Goal: Task Accomplishment & Management: Complete application form

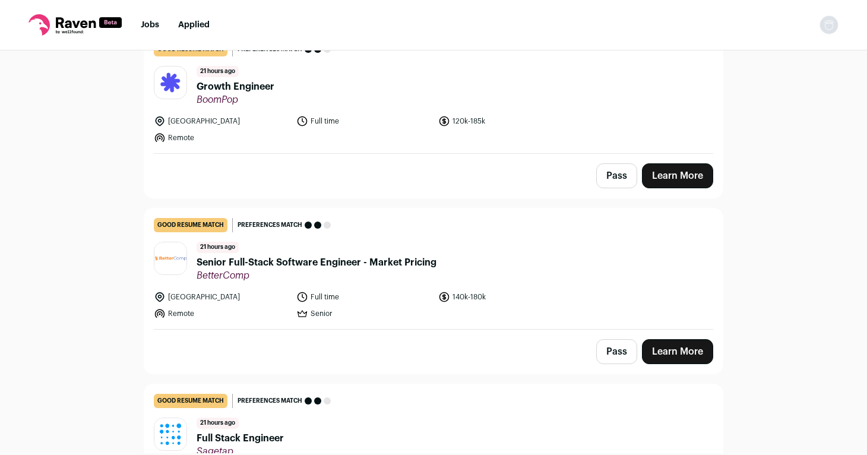
scroll to position [100, 0]
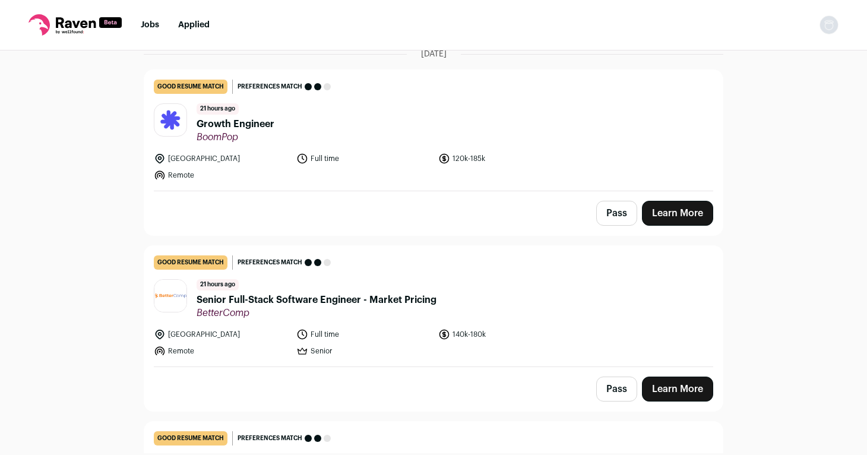
click at [255, 123] on span "Growth Engineer" at bounding box center [236, 124] width 78 height 14
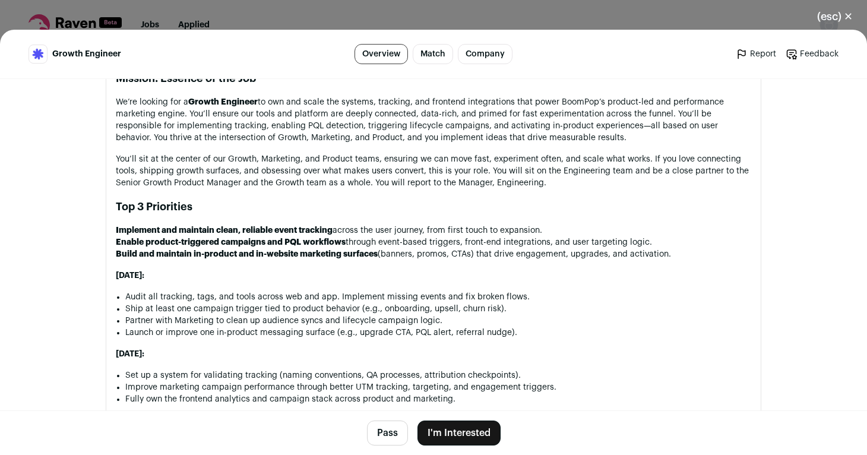
scroll to position [886, 0]
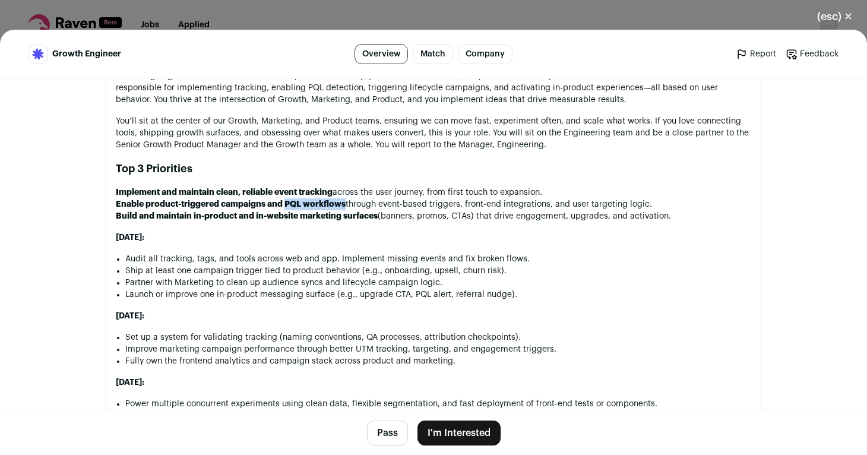
drag, startPoint x: 286, startPoint y: 205, endPoint x: 346, endPoint y: 206, distance: 59.4
click at [346, 206] on li "Enable product-triggered campaigns and PQL workflows through event-based trigge…" at bounding box center [433, 204] width 635 height 12
copy strong "PQL workflows"
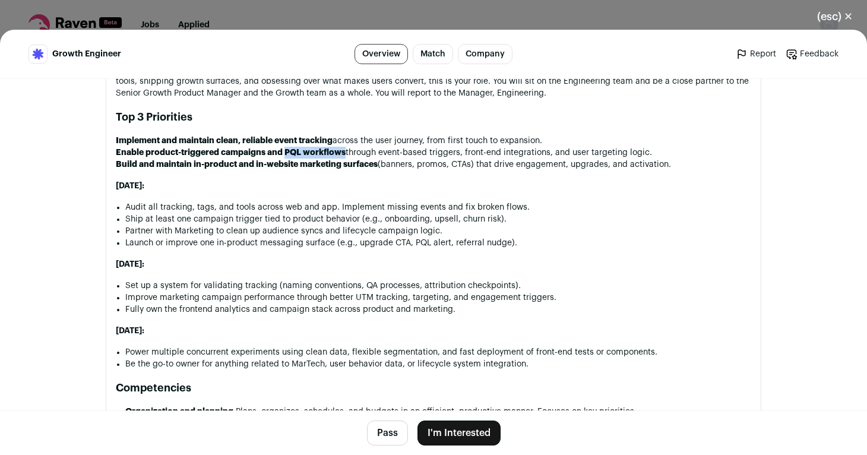
scroll to position [942, 0]
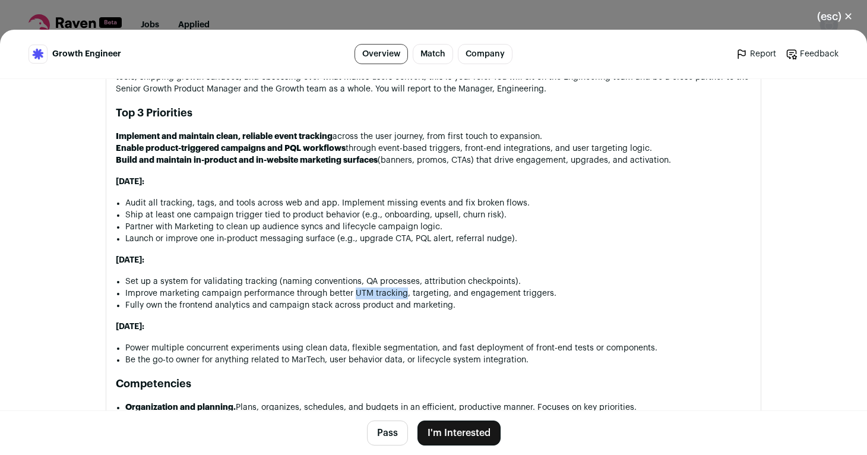
drag, startPoint x: 353, startPoint y: 293, endPoint x: 403, endPoint y: 296, distance: 50.0
click at [403, 296] on li "Improve marketing campaign performance through better UTM tracking, targeting, …" at bounding box center [438, 293] width 626 height 12
copy li "UTM tracking"
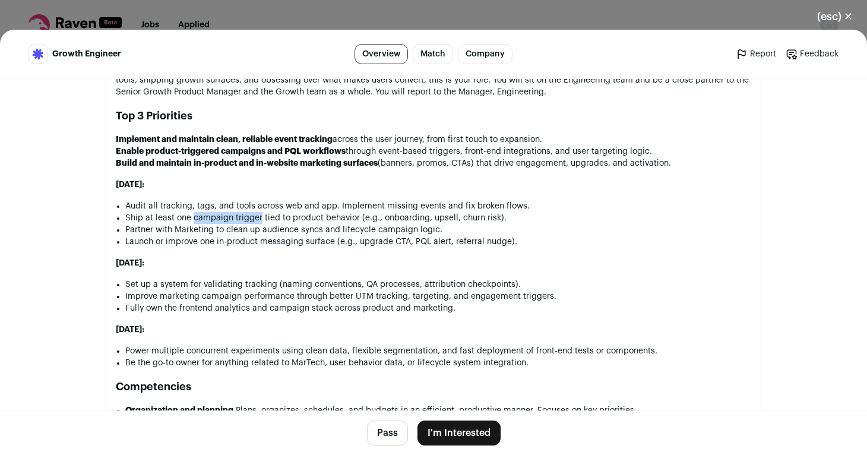
drag, startPoint x: 193, startPoint y: 220, endPoint x: 259, endPoint y: 215, distance: 66.1
click at [259, 215] on li "Ship at least one campaign trigger tied to product behavior (e.g., onboarding, …" at bounding box center [438, 218] width 626 height 12
copy li "campaign trigger"
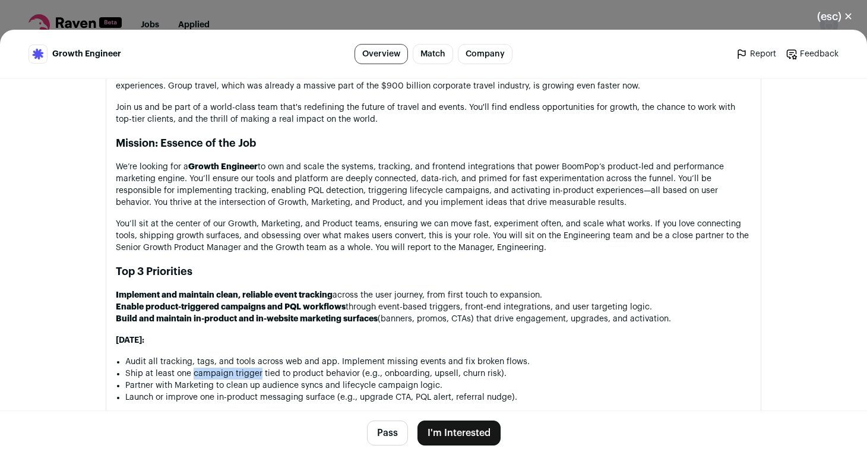
scroll to position [788, 0]
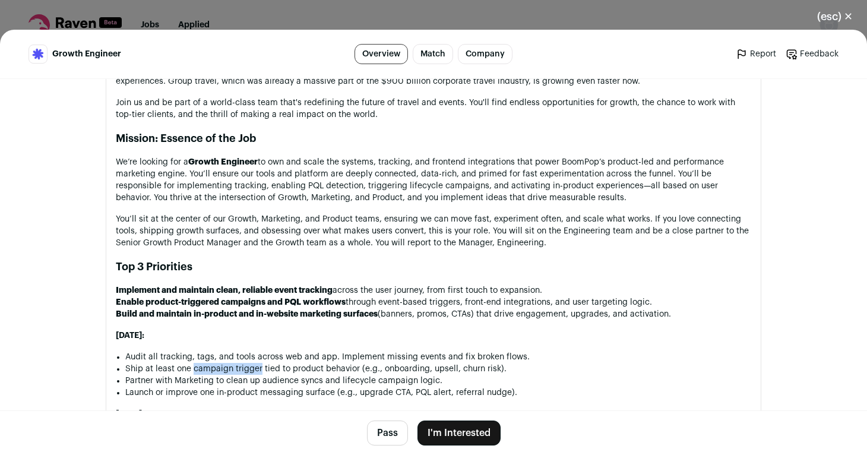
click at [461, 432] on button "I'm Interested" at bounding box center [458, 432] width 83 height 25
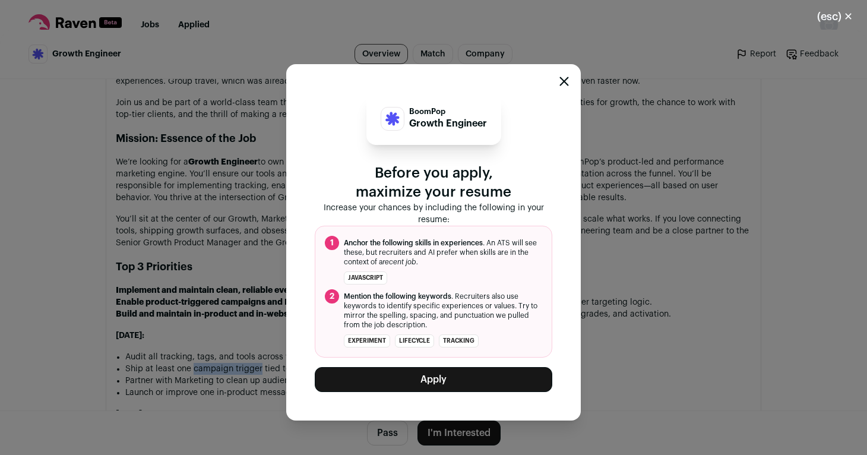
click at [426, 382] on button "Apply" at bounding box center [433, 379] width 237 height 25
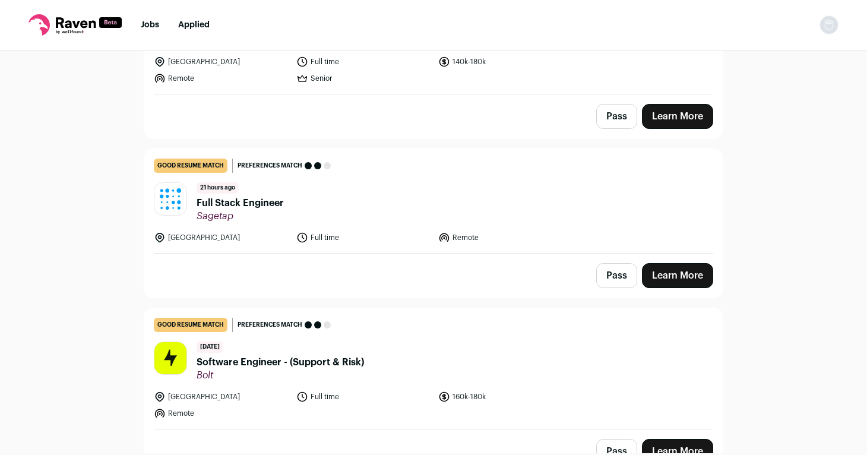
scroll to position [242, 0]
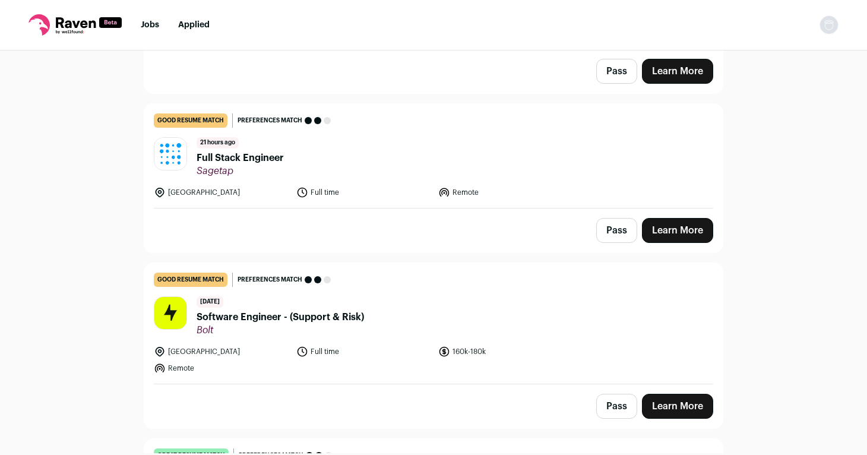
click at [232, 153] on span "Full Stack Engineer" at bounding box center [240, 158] width 87 height 14
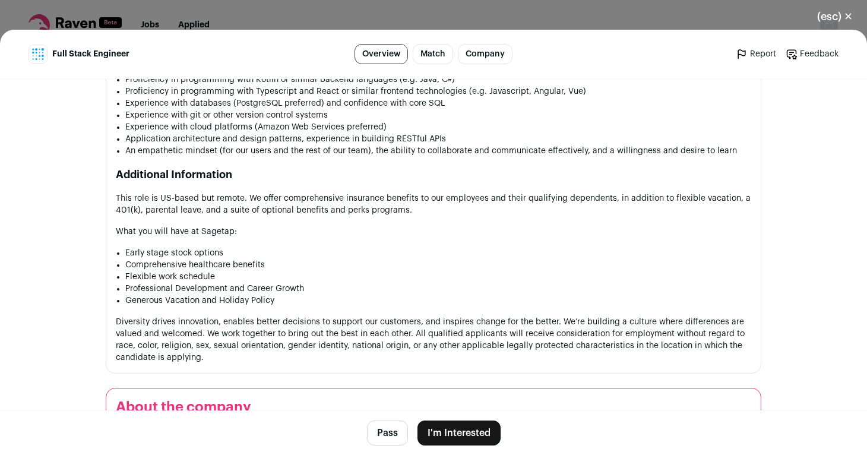
scroll to position [785, 0]
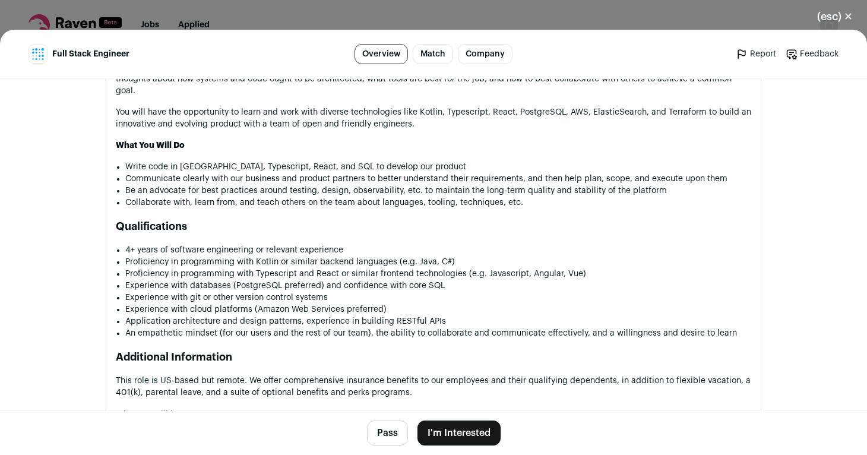
click at [235, 8] on div "(esc) ✕ Full Stack Engineer Overview Match Company Report Feedback Report Feedb…" at bounding box center [433, 227] width 867 height 455
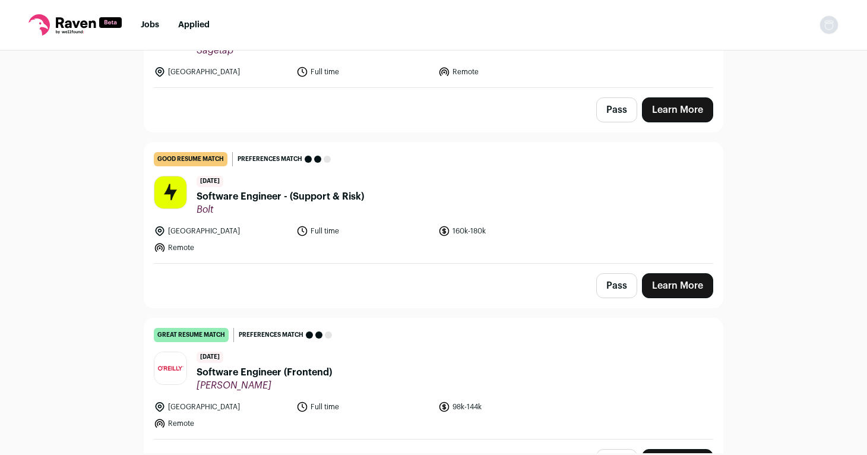
scroll to position [363, 0]
click at [256, 194] on span "Software Engineer - (Support & Risk)" at bounding box center [280, 196] width 167 height 14
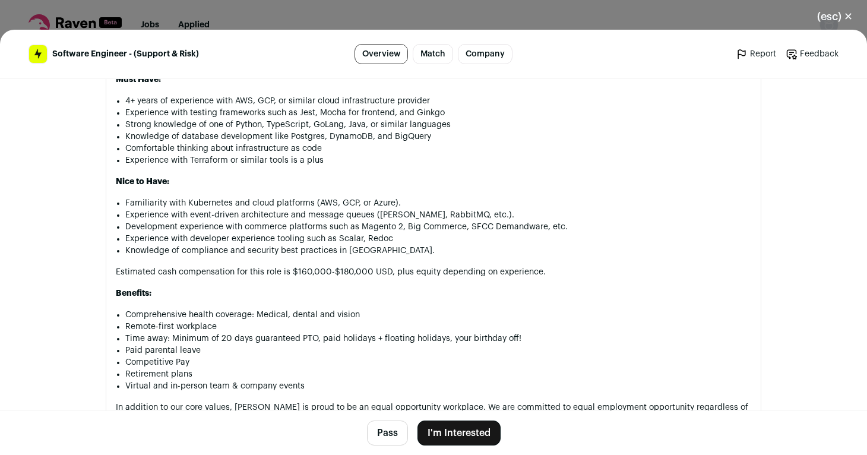
scroll to position [856, 0]
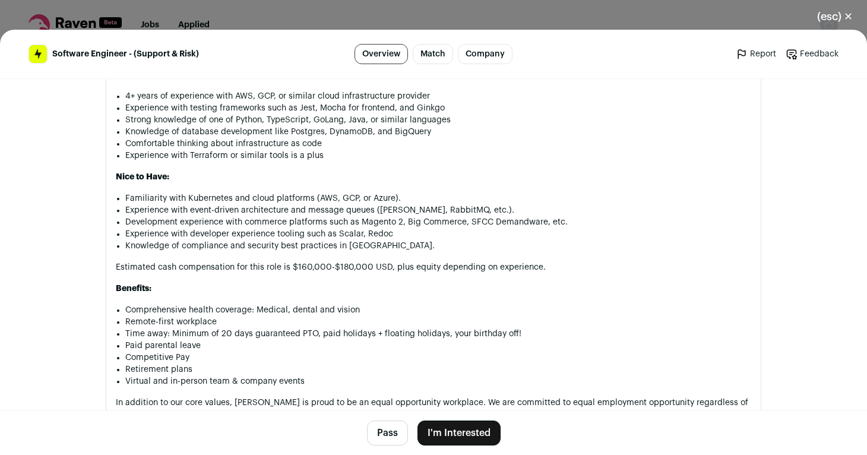
click at [259, 3] on div "(esc) ✕ Software Engineer - (Support & Risk) Overview Match Company Report Feed…" at bounding box center [433, 227] width 867 height 455
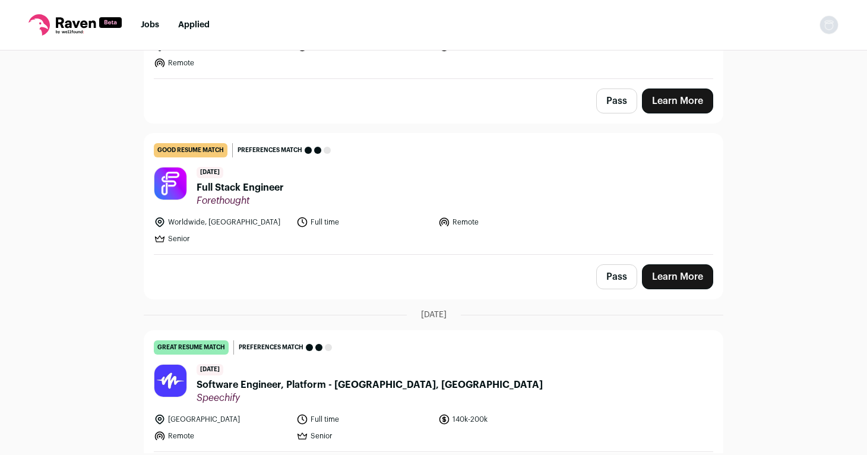
scroll to position [731, 0]
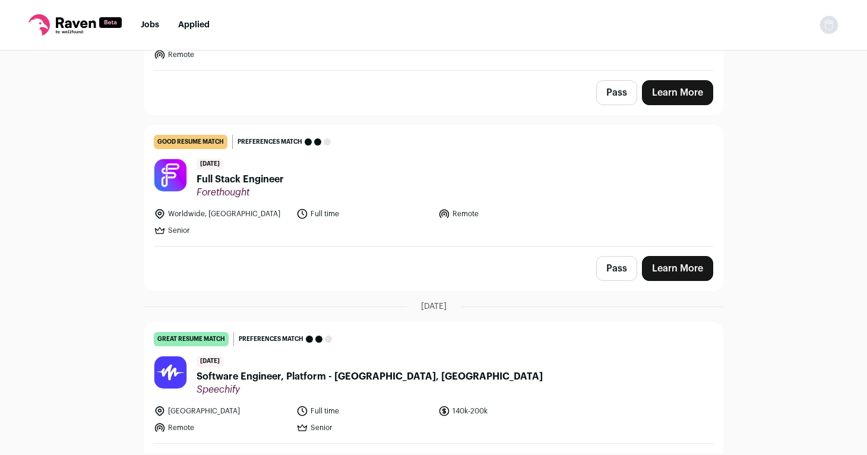
click at [245, 179] on span "Full Stack Engineer" at bounding box center [240, 179] width 87 height 14
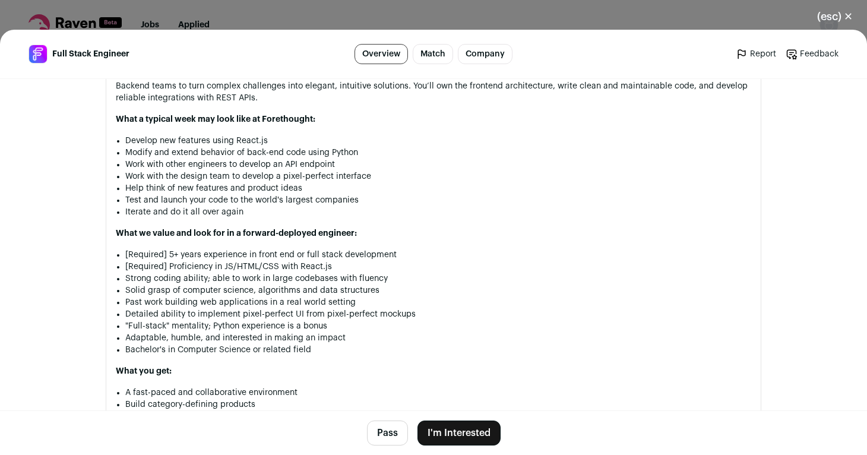
scroll to position [798, 0]
click at [455, 438] on button "I'm Interested" at bounding box center [458, 432] width 83 height 25
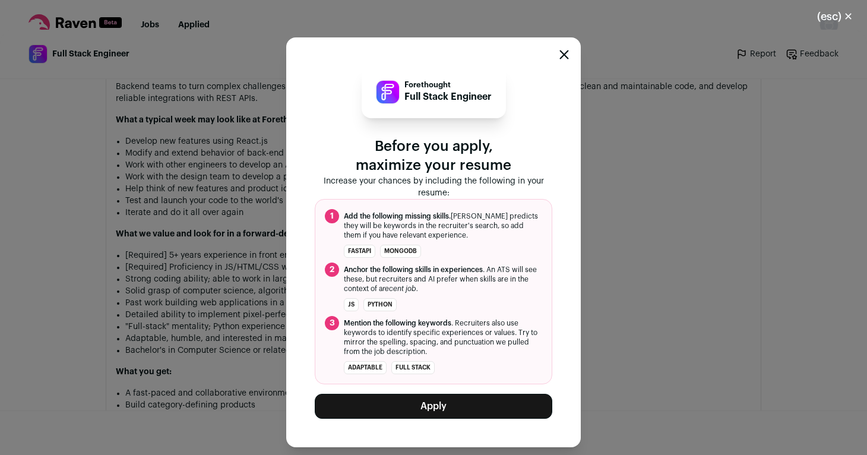
click at [433, 405] on button "Apply" at bounding box center [433, 406] width 237 height 25
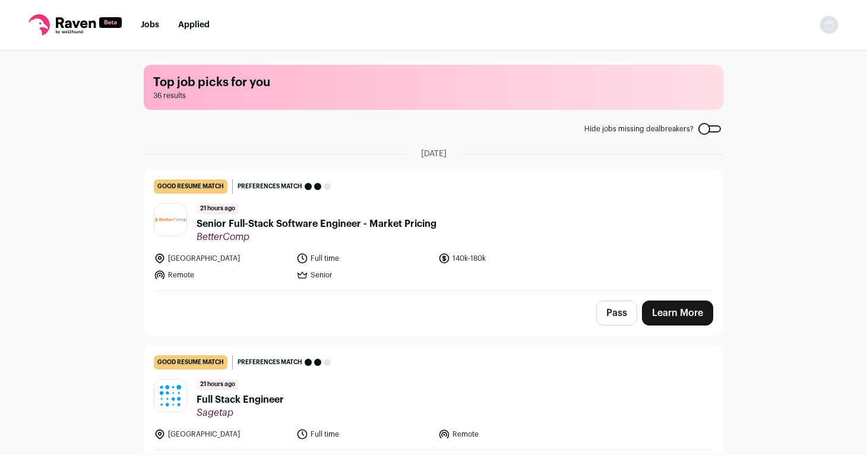
click at [218, 123] on main "Top job picks for you 36 results Hide jobs missing dealbreakers? August 15th, 2…" at bounding box center [433, 251] width 608 height 403
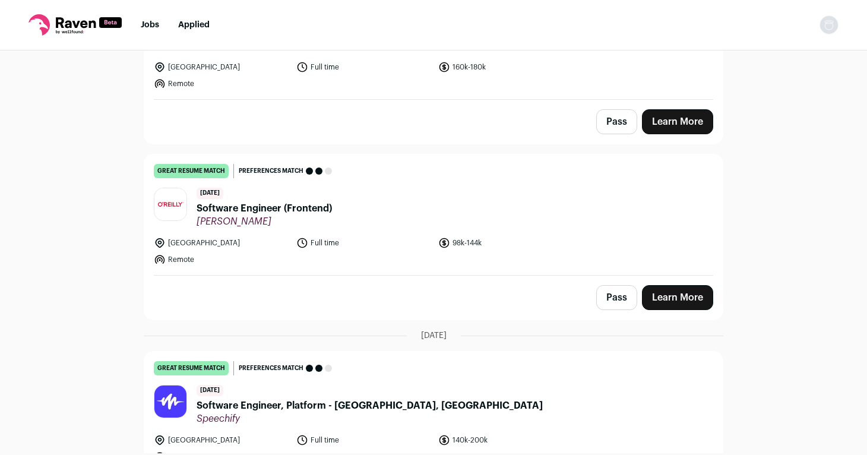
scroll to position [536, 0]
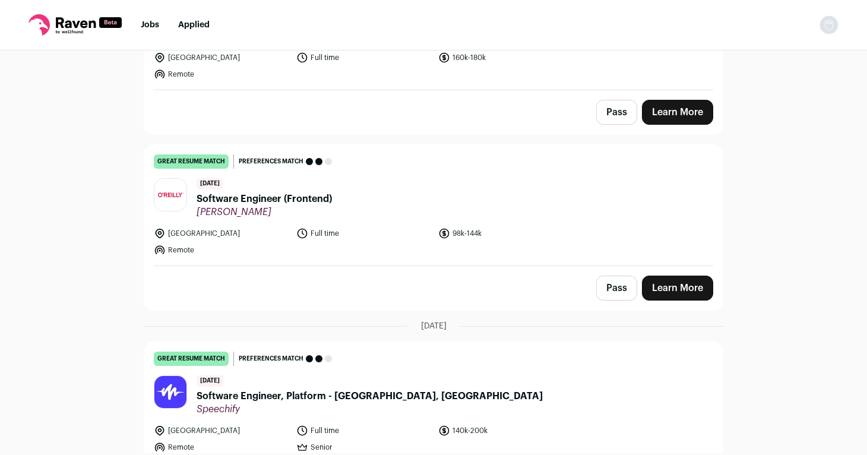
click at [267, 203] on span "Software Engineer (Frontend)" at bounding box center [264, 199] width 135 height 14
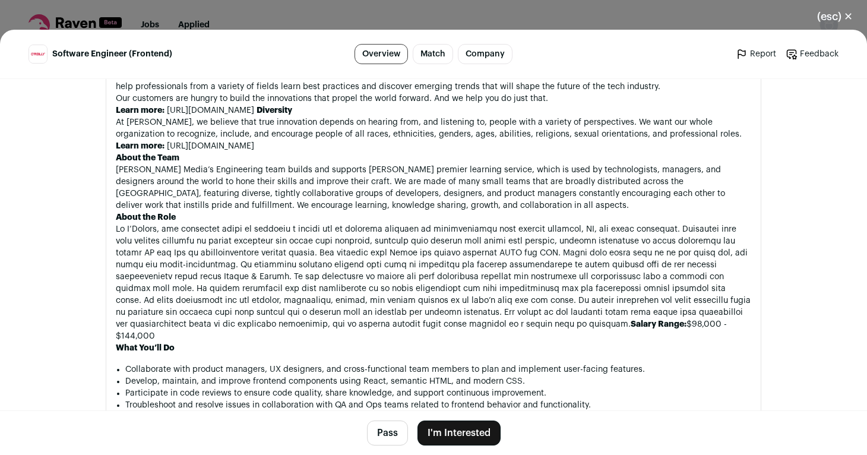
scroll to position [693, 0]
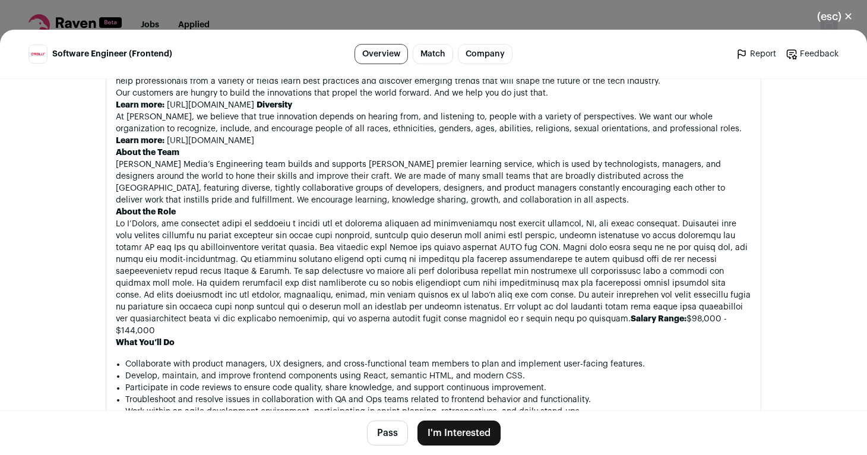
click at [469, 439] on button "I'm Interested" at bounding box center [458, 432] width 83 height 25
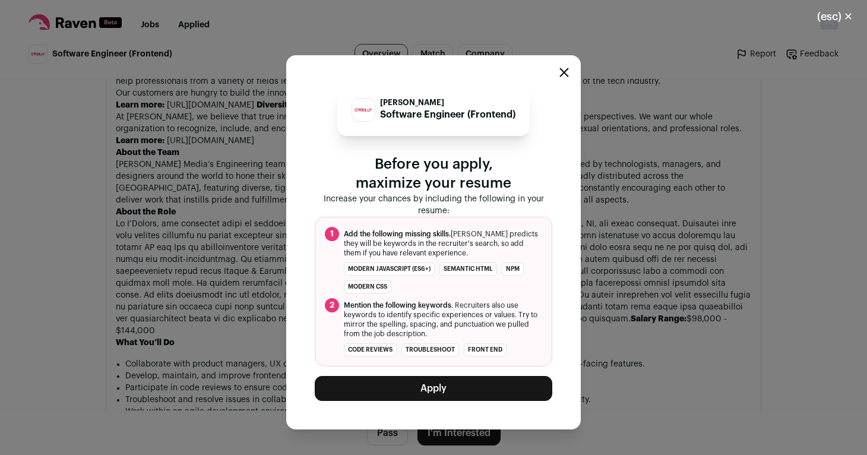
click at [406, 394] on button "Apply" at bounding box center [433, 388] width 237 height 25
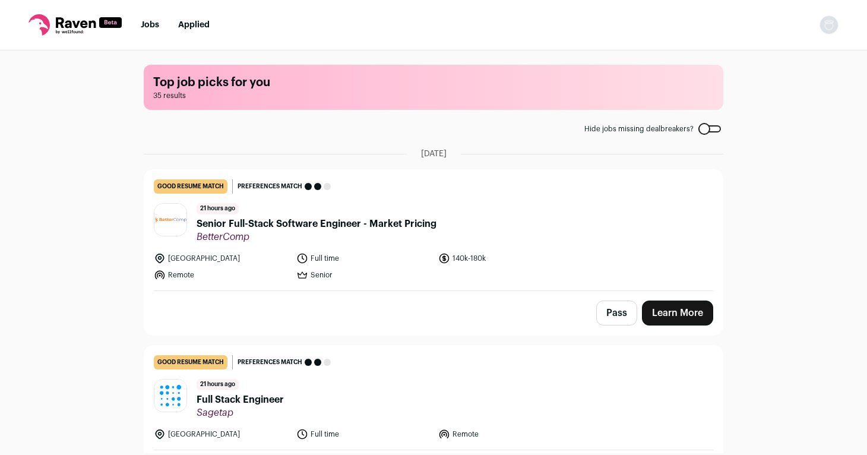
click at [192, 20] on li "Applied" at bounding box center [193, 25] width 31 height 12
click at [191, 26] on link "Applied" at bounding box center [193, 25] width 31 height 8
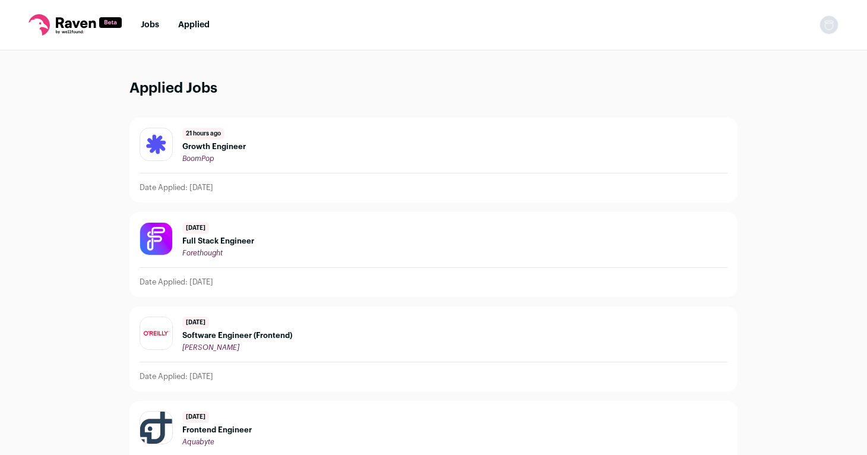
click at [207, 145] on span "Growth Engineer" at bounding box center [214, 146] width 64 height 9
click at [202, 242] on span "Full Stack Engineer" at bounding box center [218, 240] width 72 height 9
click at [212, 335] on span "Software Engineer (Frontend)" at bounding box center [237, 335] width 110 height 9
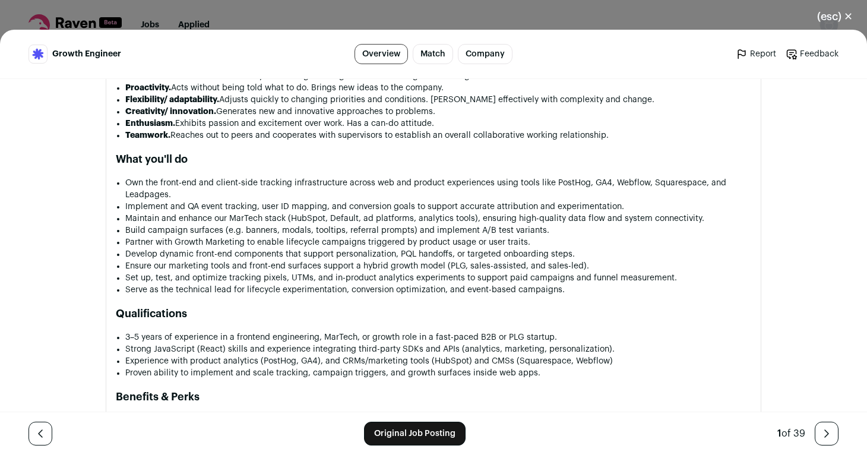
scroll to position [1304, 0]
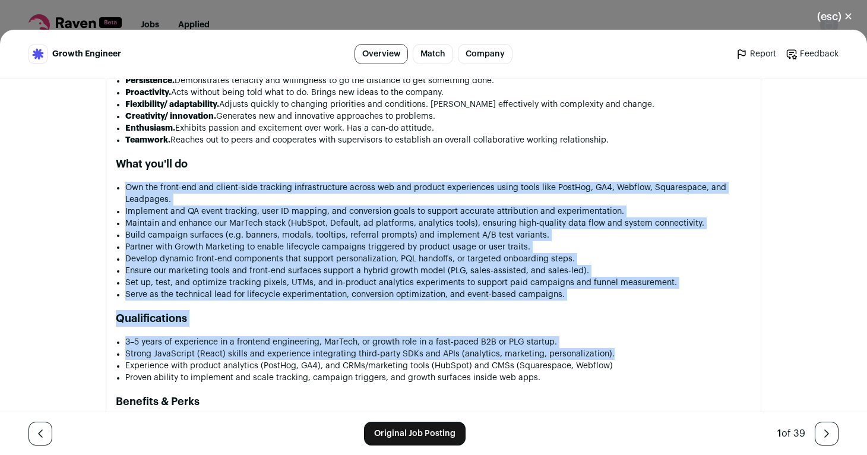
drag, startPoint x: 607, startPoint y: 355, endPoint x: 124, endPoint y: 191, distance: 510.5
click at [124, 191] on div "About BoomPop, Inc. Who We Are At BoomPop, we believe in the importance of brin…" at bounding box center [433, 84] width 635 height 1420
copy div "Own the front-end and client-side tracking infrastructure across web and produc…"
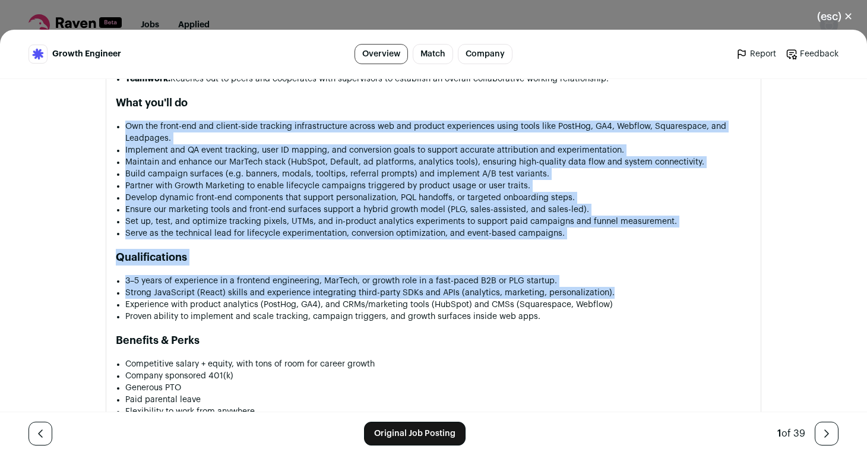
click at [280, 253] on h2 "Qualifications" at bounding box center [433, 257] width 635 height 17
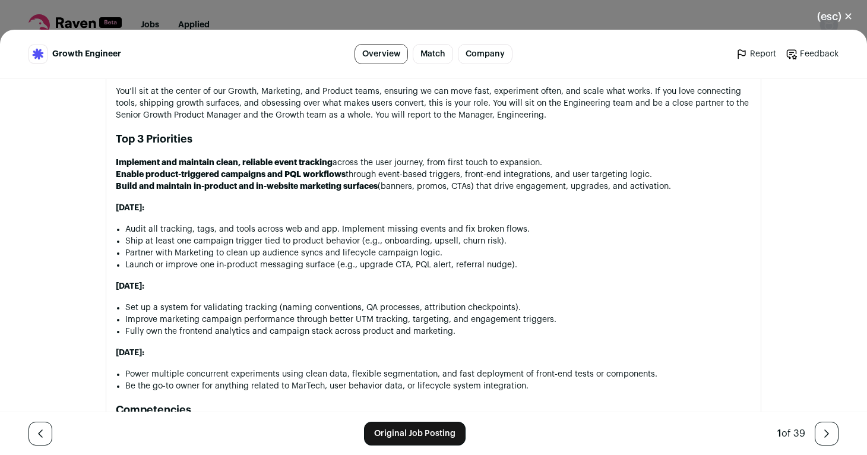
scroll to position [917, 0]
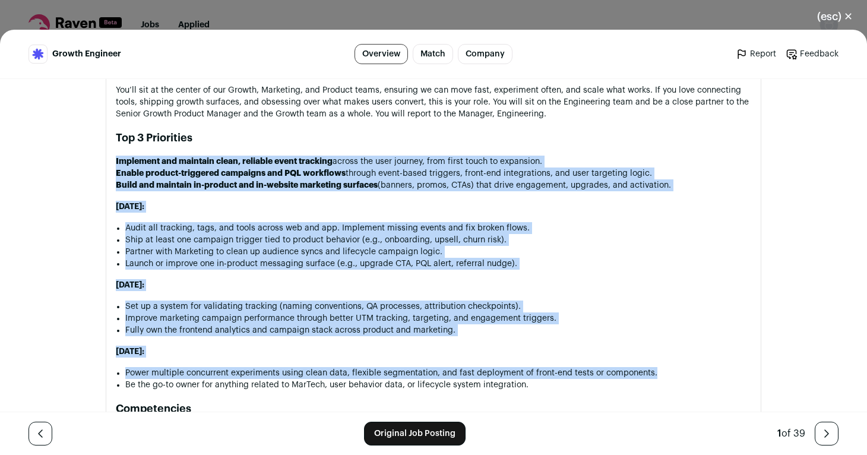
drag, startPoint x: 654, startPoint y: 375, endPoint x: 109, endPoint y: 162, distance: 584.4
click at [109, 162] on section "About the job About BoomPop, Inc. Who We Are At BoomPop, we believe in the impo…" at bounding box center [433, 457] width 655 height 1469
copy div "Implement and maintain clean, reliable event tracking across the user journey, …"
